Goal: Task Accomplishment & Management: Use online tool/utility

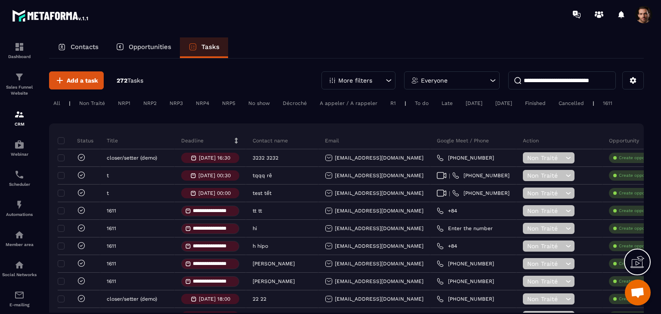
click at [543, 84] on input at bounding box center [562, 80] width 108 height 18
click at [545, 76] on input at bounding box center [562, 80] width 108 height 18
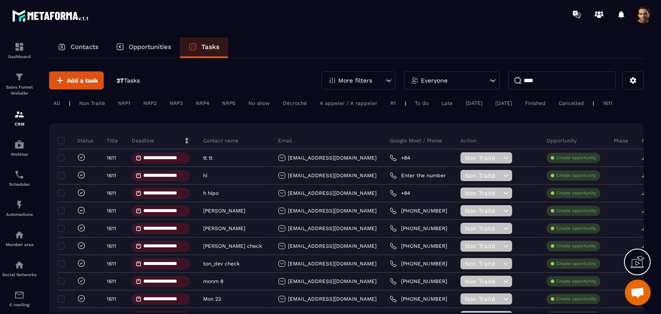
click at [555, 81] on input "****" at bounding box center [562, 80] width 108 height 18
type input "*"
type input "**********"
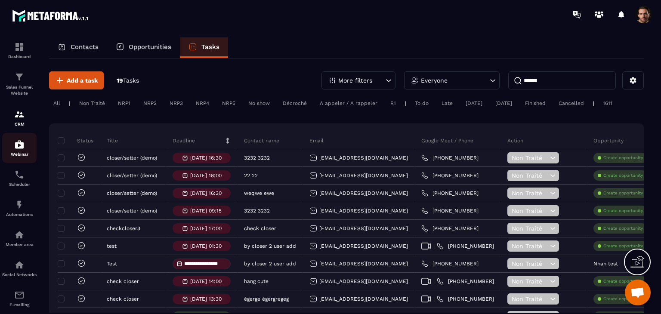
type input "******"
click at [9, 157] on p "Webinar" at bounding box center [19, 154] width 34 height 5
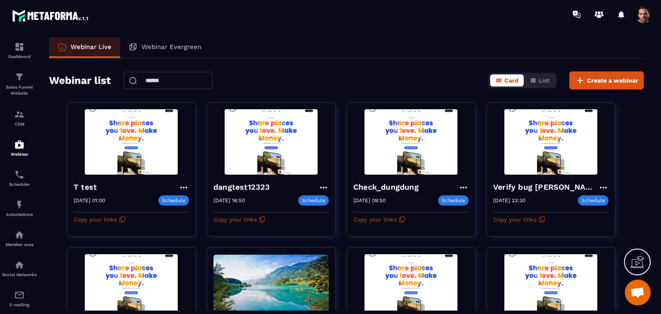
click at [172, 78] on input "text" at bounding box center [168, 80] width 89 height 17
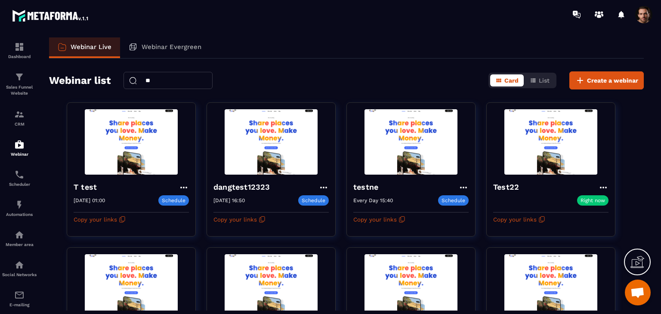
type input "*"
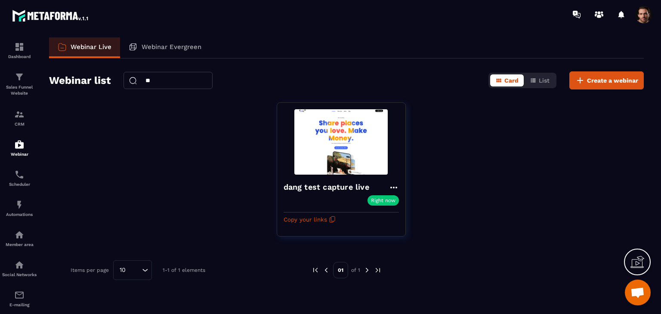
type input "*"
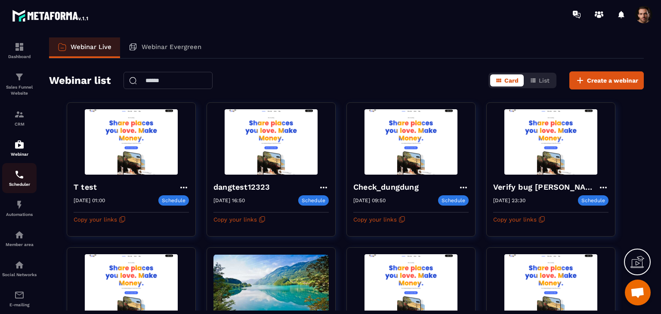
click at [25, 183] on div "Scheduler" at bounding box center [19, 178] width 34 height 17
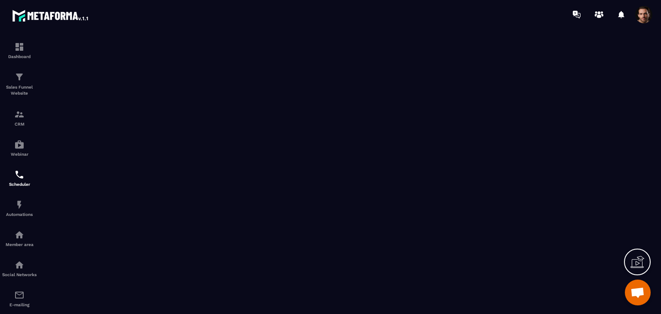
click at [25, 185] on p "Scheduler" at bounding box center [19, 184] width 34 height 5
click at [13, 220] on link "Automations" at bounding box center [19, 208] width 34 height 30
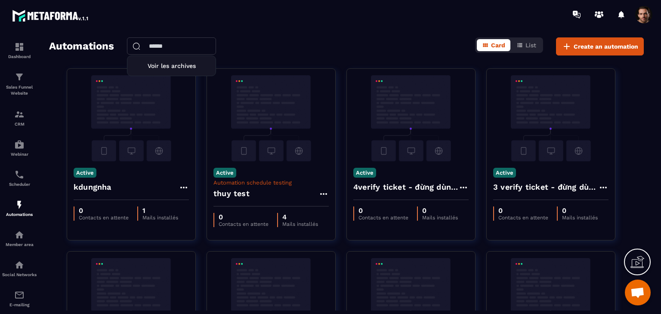
click at [162, 47] on input "text" at bounding box center [171, 45] width 89 height 17
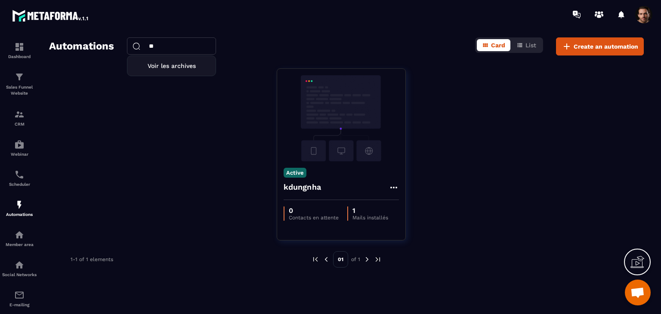
type input "*"
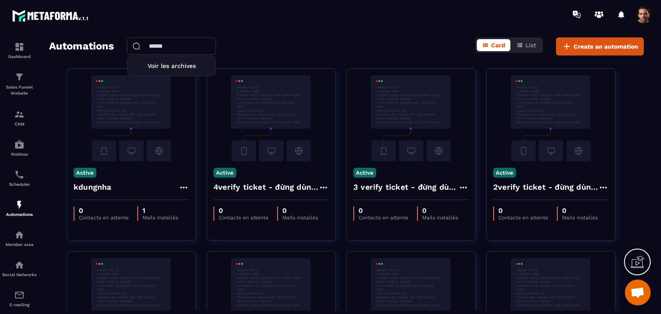
click at [644, 47] on div "Automations Voir les archives Card List Create an automation Active kdungnha 0 …" at bounding box center [346, 173] width 612 height 273
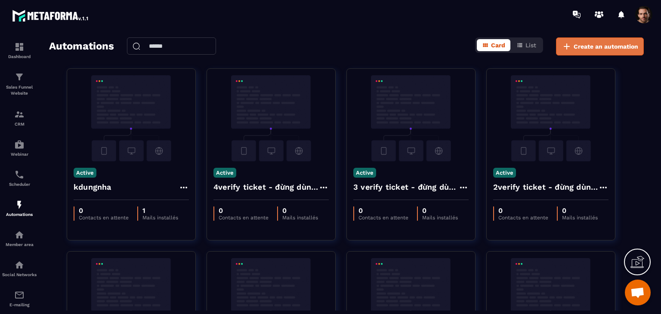
click at [632, 44] on span "Create an automation" at bounding box center [606, 46] width 65 height 9
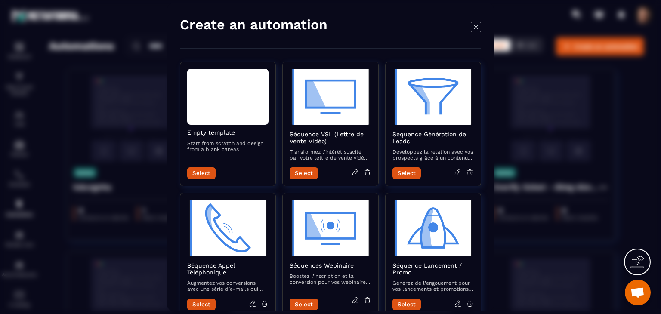
click at [472, 28] on icon "Modal window" at bounding box center [476, 27] width 10 height 10
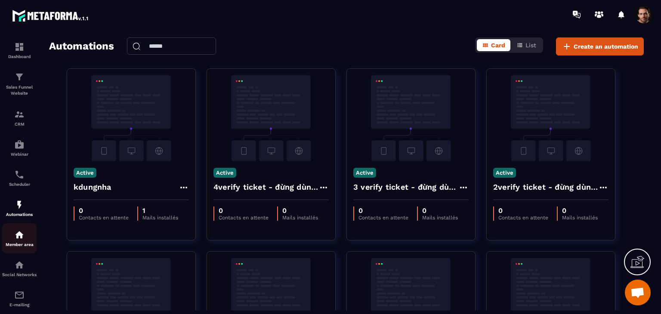
click at [24, 243] on div "Member area" at bounding box center [19, 238] width 34 height 17
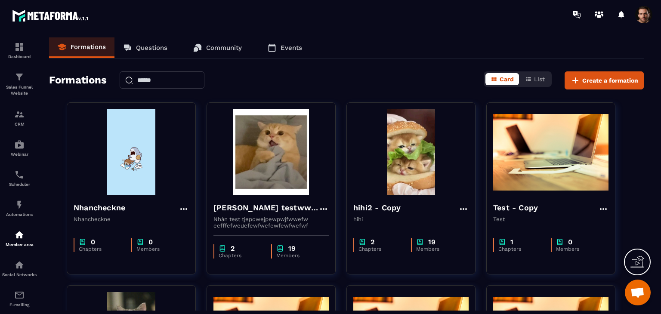
click at [194, 83] on input "text" at bounding box center [162, 79] width 85 height 17
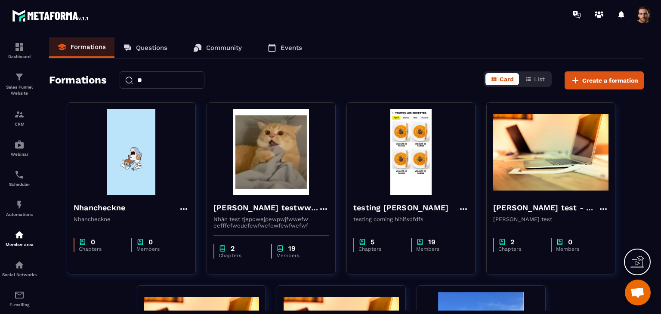
type input "*"
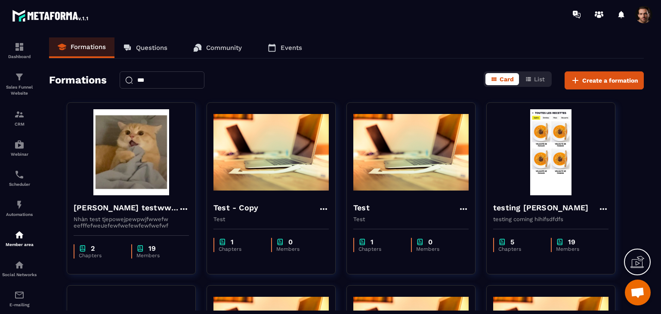
type input "****"
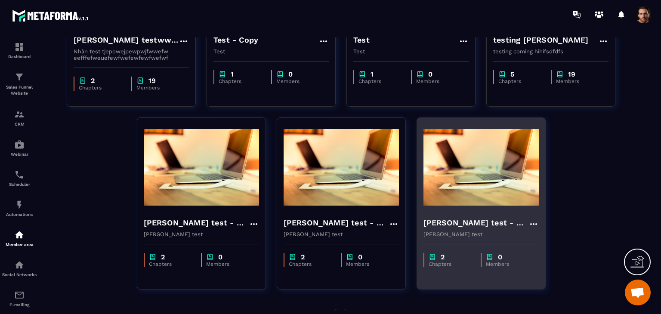
scroll to position [191, 0]
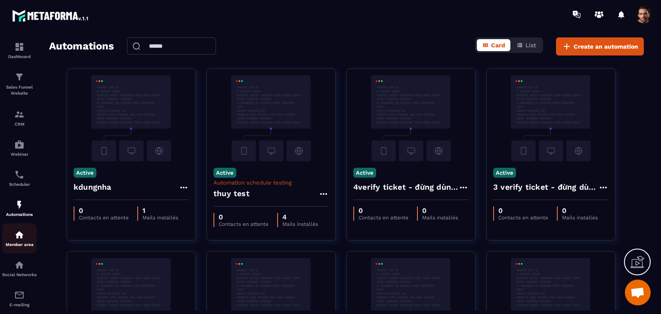
click at [19, 251] on link "Member area" at bounding box center [19, 238] width 34 height 30
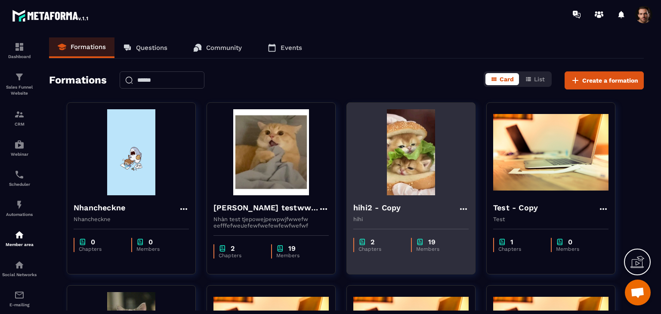
click at [441, 236] on div "2 Chapters 19 Members" at bounding box center [411, 241] width 128 height 36
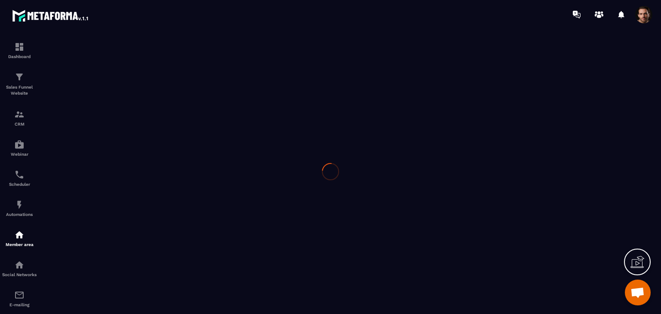
click at [431, 232] on div at bounding box center [330, 171] width 661 height 285
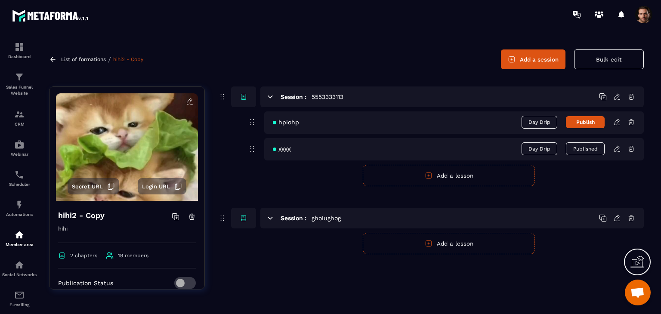
scroll to position [147, 0]
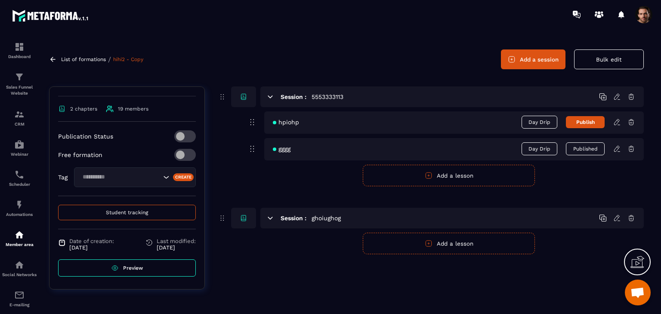
click at [151, 212] on button "Student tracking" at bounding box center [127, 212] width 138 height 15
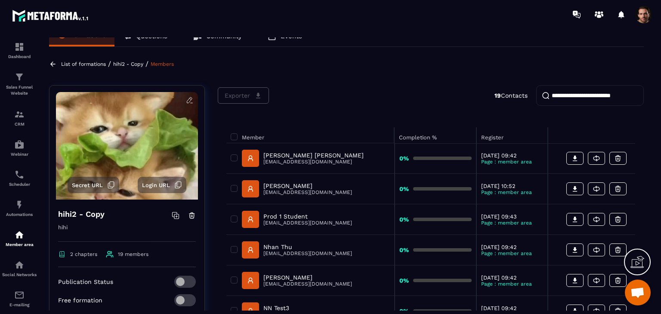
scroll to position [11, 0]
click at [570, 97] on input "search" at bounding box center [590, 96] width 108 height 21
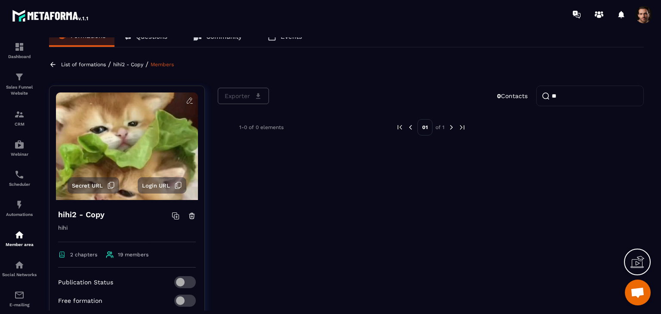
type input "*"
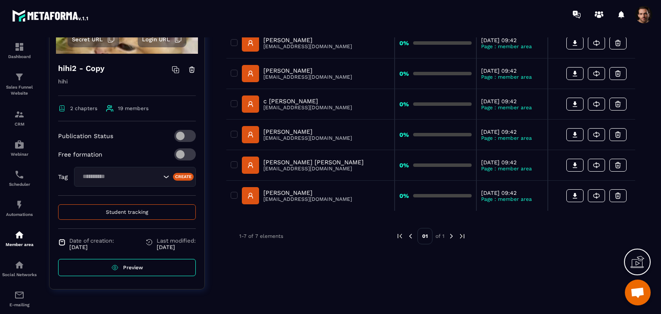
scroll to position [0, 0]
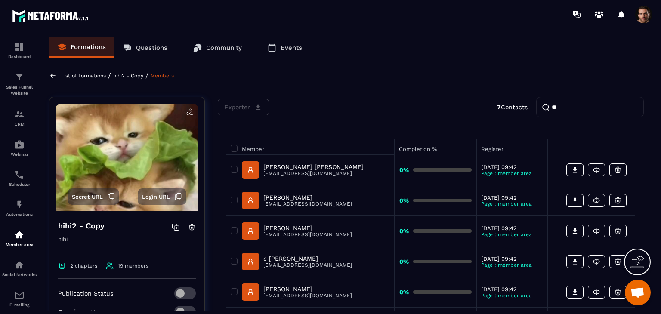
type input "*"
click at [573, 114] on input "***" at bounding box center [590, 107] width 108 height 21
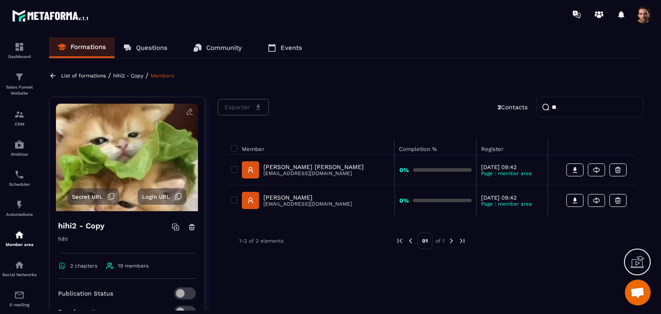
type input "*"
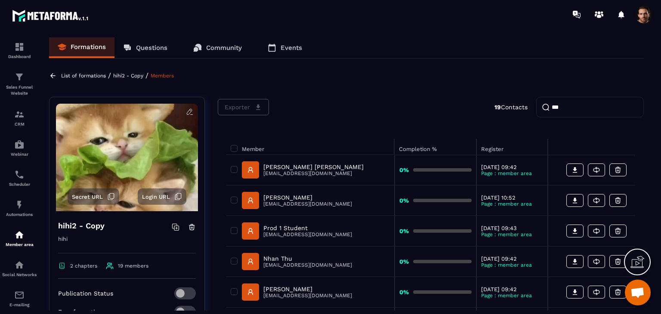
click at [573, 114] on input "***" at bounding box center [590, 107] width 108 height 21
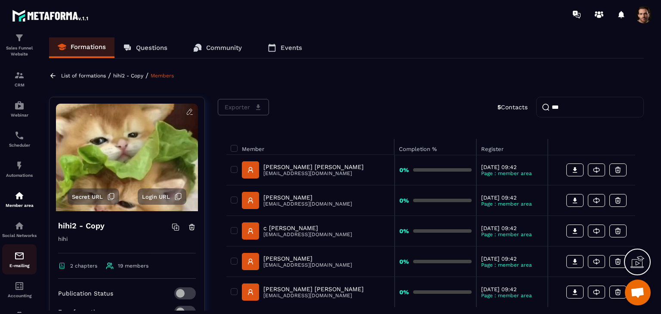
scroll to position [40, 0]
type input "***"
click at [22, 268] on div "E-mailing" at bounding box center [19, 259] width 34 height 17
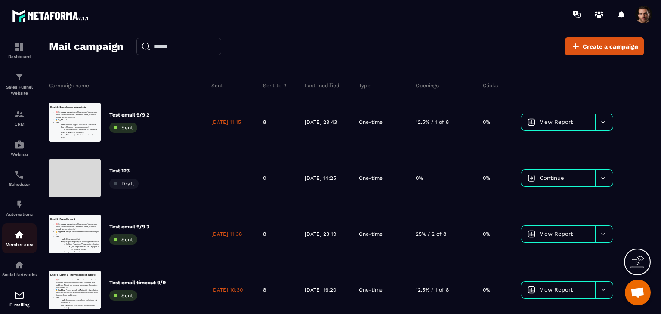
click at [24, 240] on img at bounding box center [19, 235] width 10 height 10
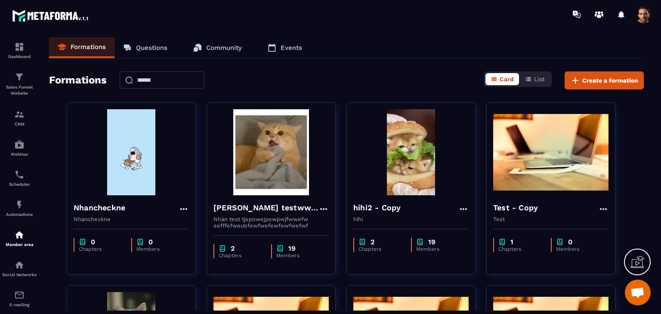
click at [149, 51] on p "Questions" at bounding box center [151, 48] width 31 height 8
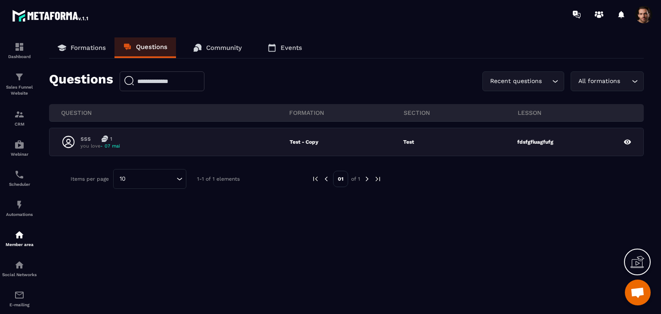
click at [186, 87] on input "text" at bounding box center [162, 81] width 85 height 20
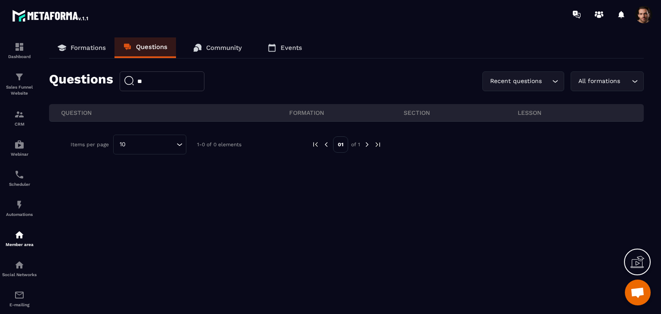
type input "*"
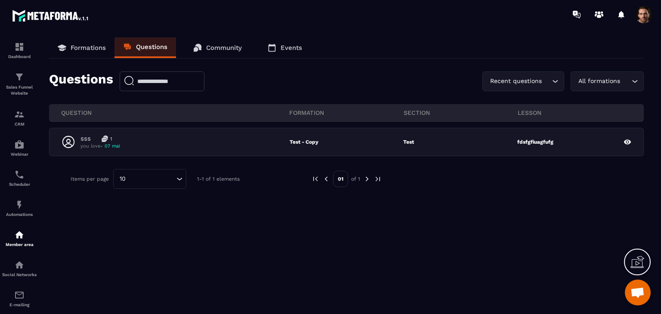
type input "*"
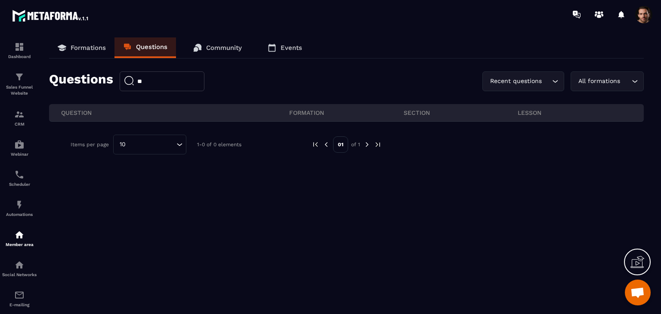
type input "*"
click at [226, 46] on p "Community" at bounding box center [224, 48] width 36 height 8
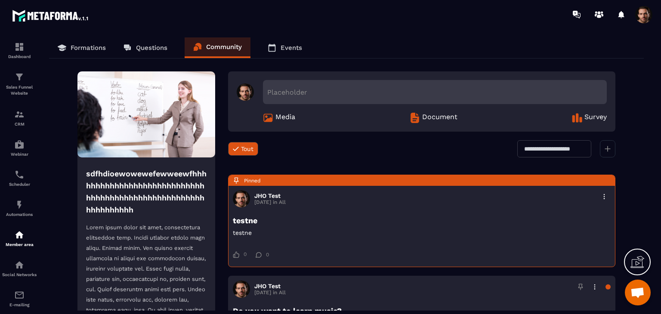
click at [296, 50] on p "Events" at bounding box center [292, 48] width 22 height 8
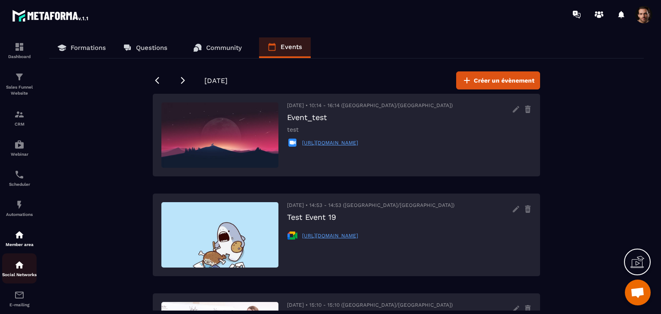
scroll to position [43, 0]
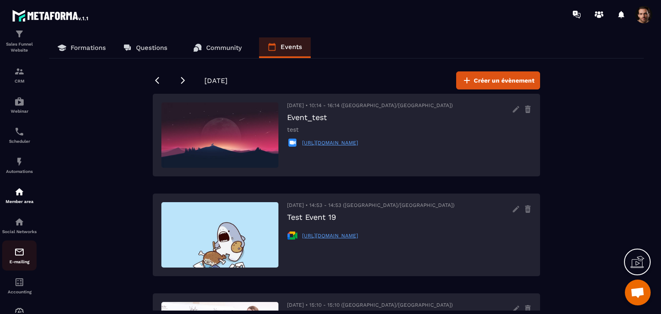
click at [20, 264] on div "E-mailing" at bounding box center [19, 255] width 34 height 17
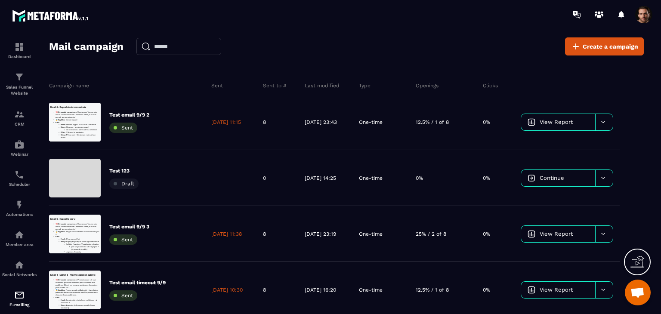
click at [174, 45] on input "text" at bounding box center [178, 46] width 85 height 17
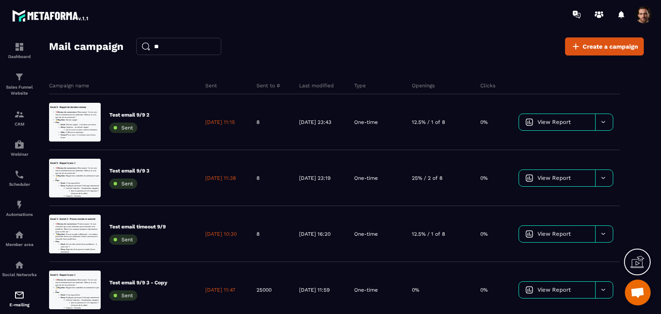
type input "*"
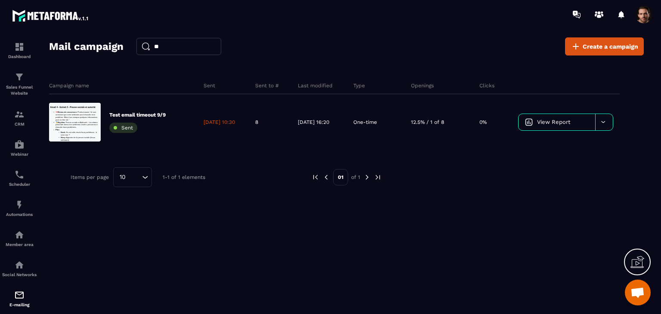
type input "*"
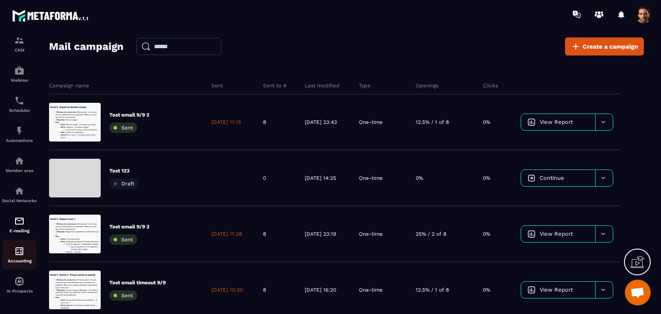
click at [26, 246] on div "Accounting" at bounding box center [19, 254] width 34 height 17
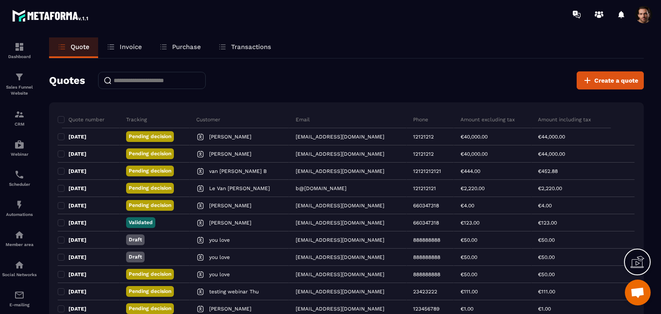
click at [149, 75] on input at bounding box center [152, 80] width 108 height 17
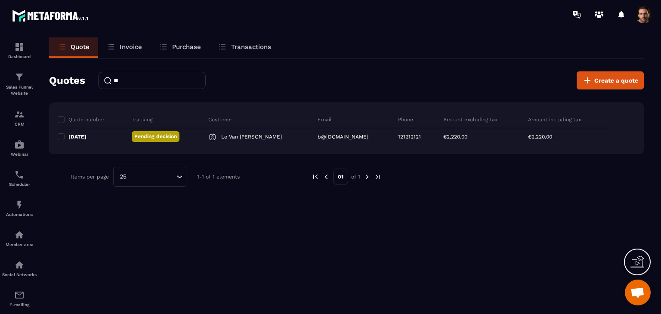
type input "*"
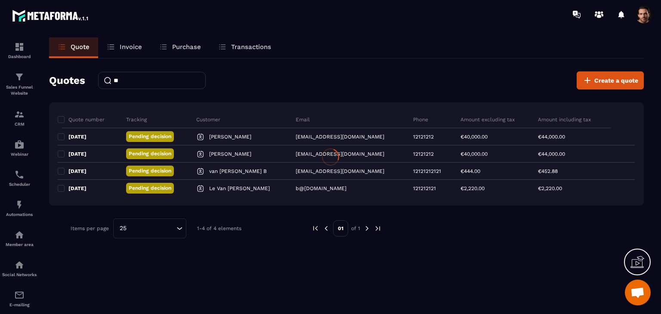
type input "*"
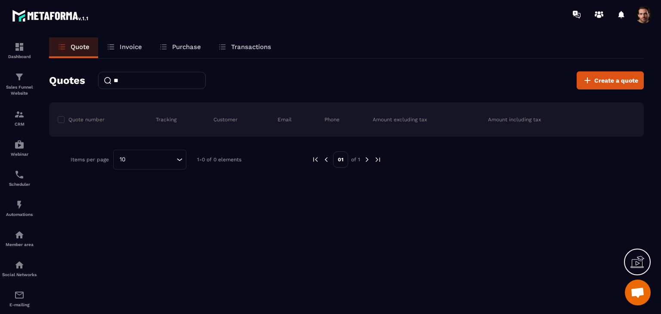
type input "*"
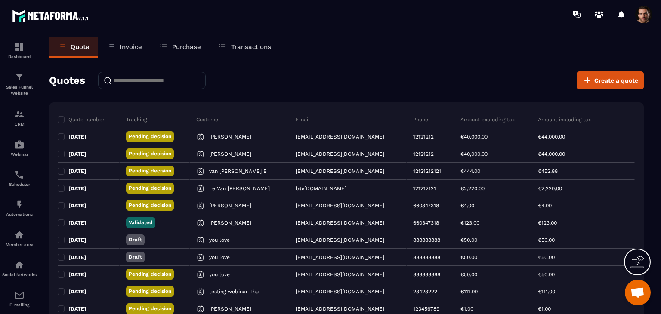
click at [128, 43] on link "Invoice" at bounding box center [124, 47] width 53 height 21
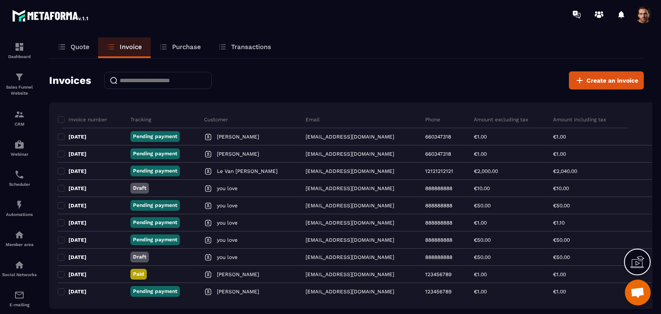
click at [177, 79] on input at bounding box center [158, 80] width 108 height 17
type input "*"
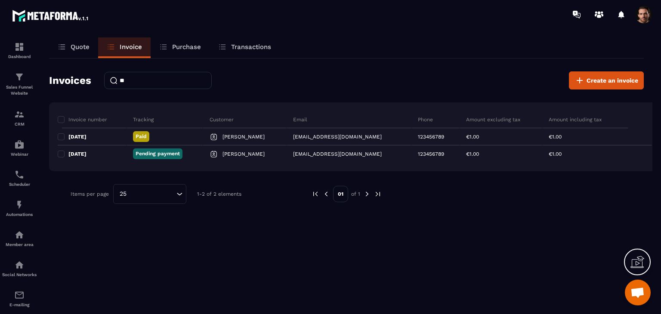
type input "*"
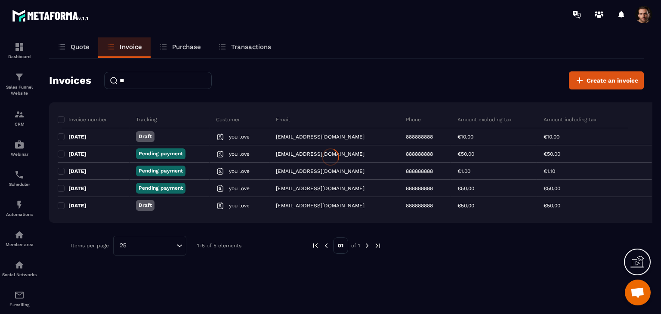
type input "*"
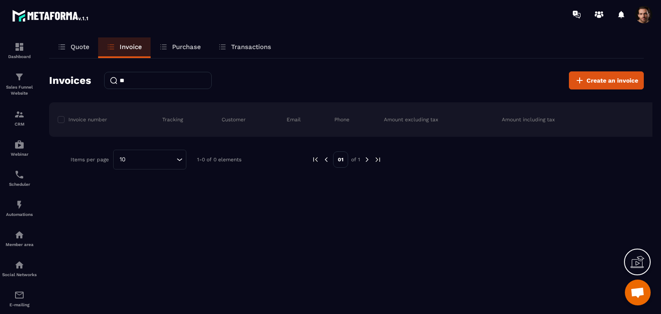
type input "*"
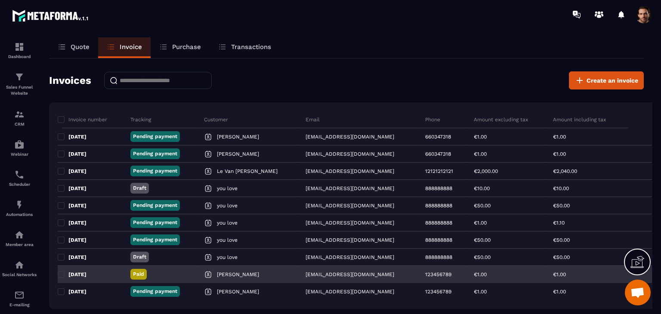
scroll to position [33, 0]
